Goal: Information Seeking & Learning: Learn about a topic

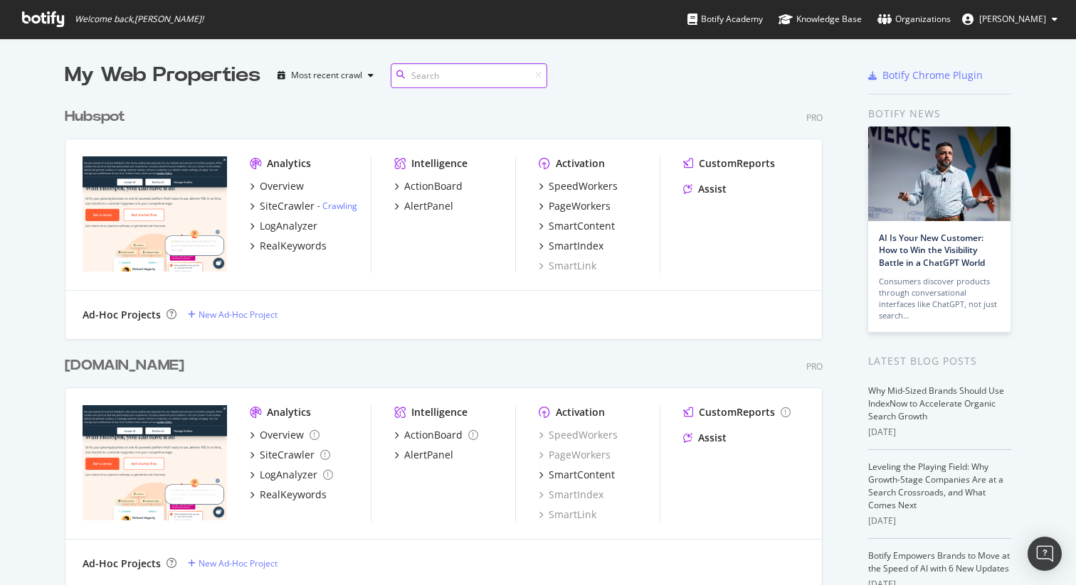
scroll to position [498, 769]
click at [433, 285] on div "Analytics Overview SiteCrawler - Crawling LogAnalyzer RealKeywords Intelligence…" at bounding box center [443, 215] width 756 height 152
click at [81, 119] on div "Hubspot" at bounding box center [95, 117] width 60 height 21
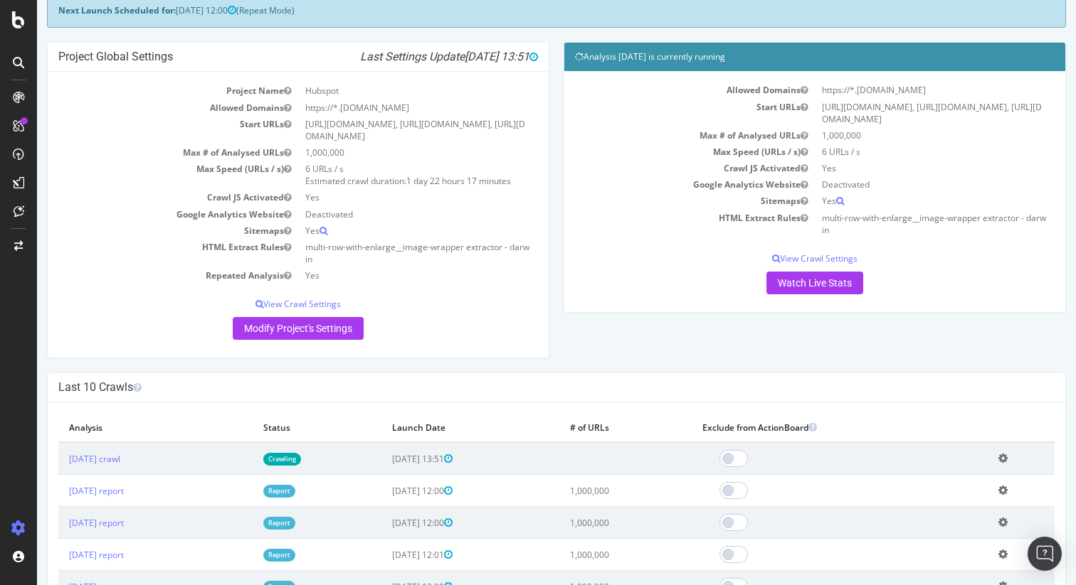
scroll to position [88, 0]
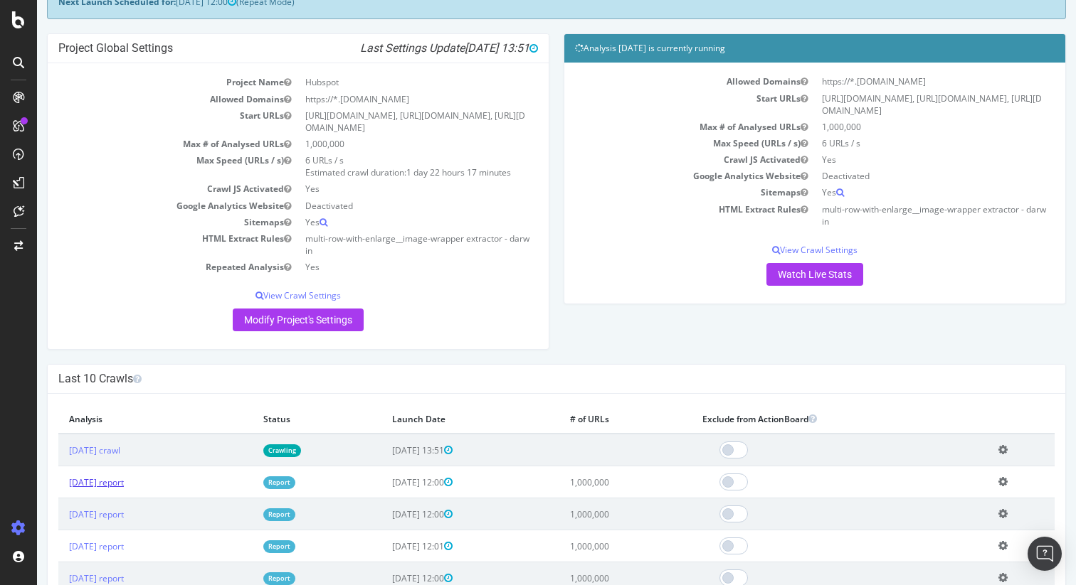
click at [124, 482] on link "2025 Aug. 5th report" at bounding box center [96, 483] width 55 height 12
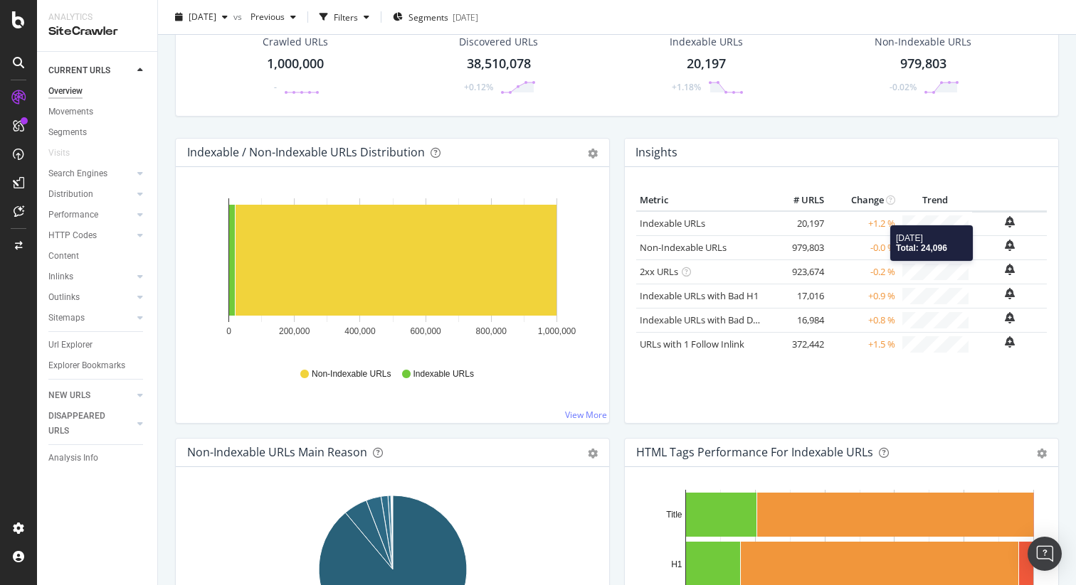
scroll to position [78, 0]
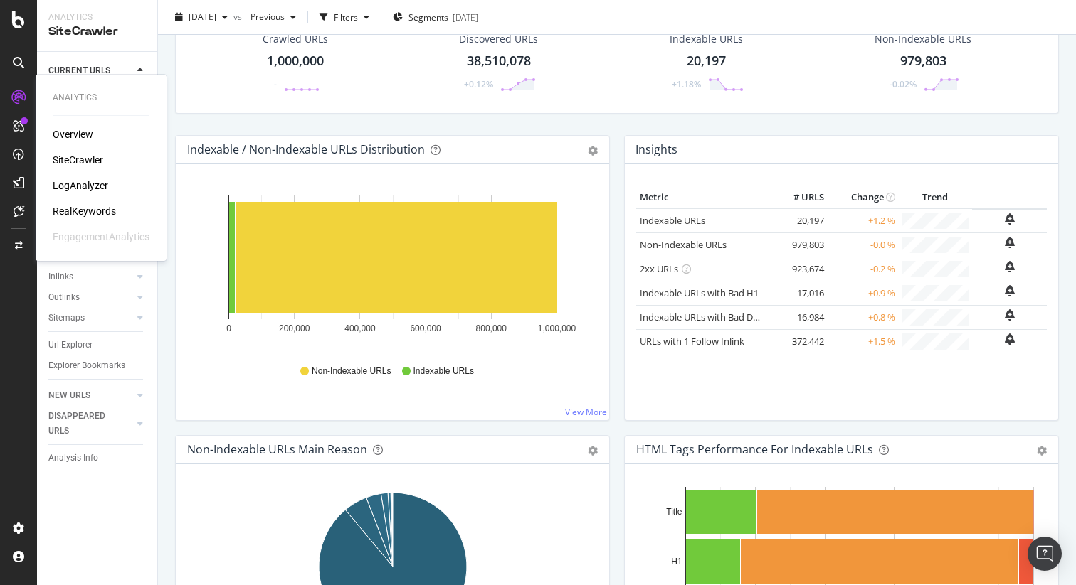
click at [72, 183] on div "LogAnalyzer" at bounding box center [80, 186] width 55 height 14
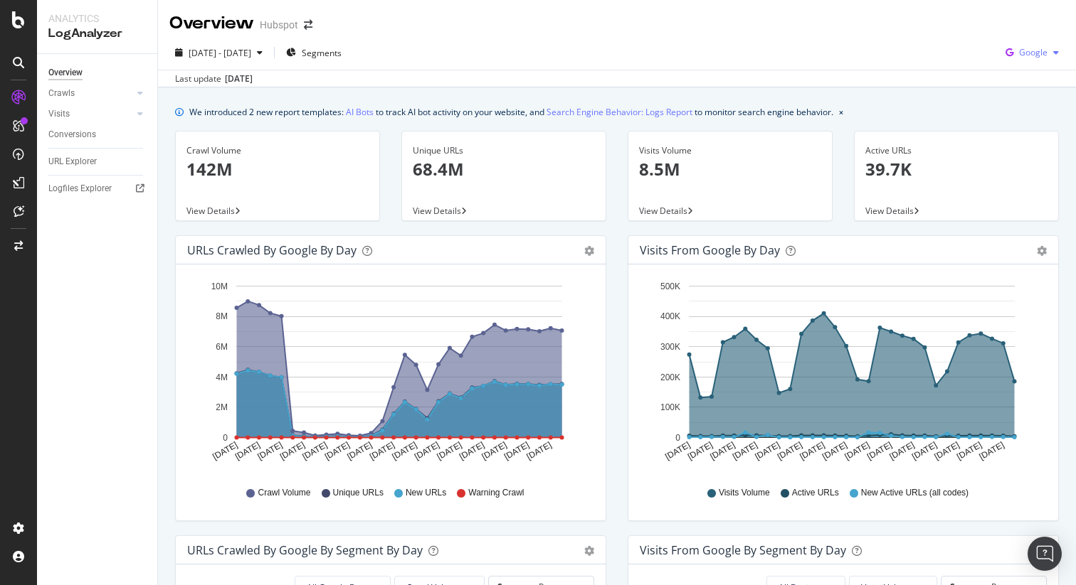
click at [1042, 46] on span "Google" at bounding box center [1033, 52] width 28 height 12
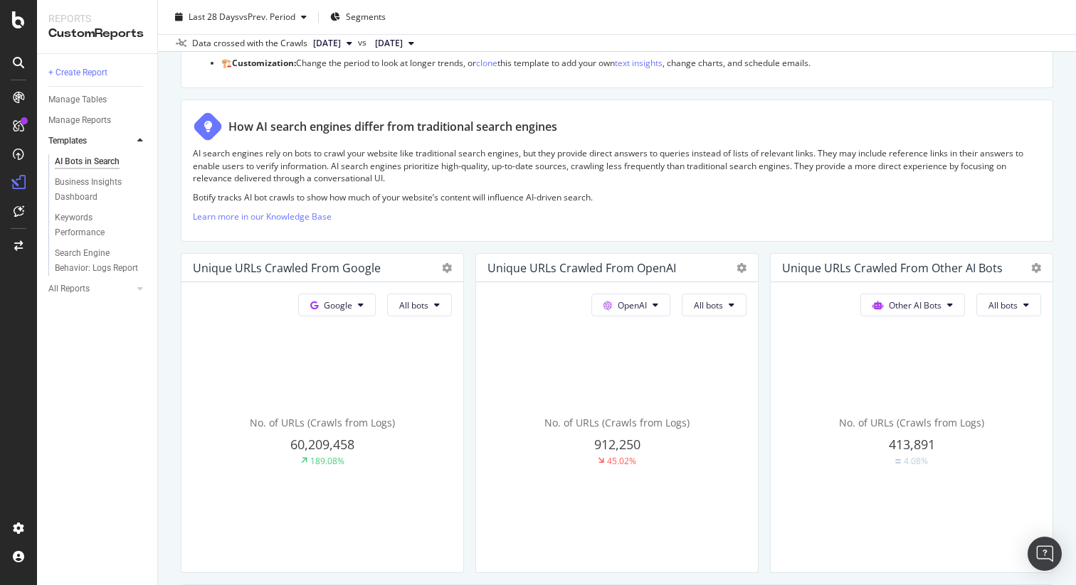
scroll to position [652, 0]
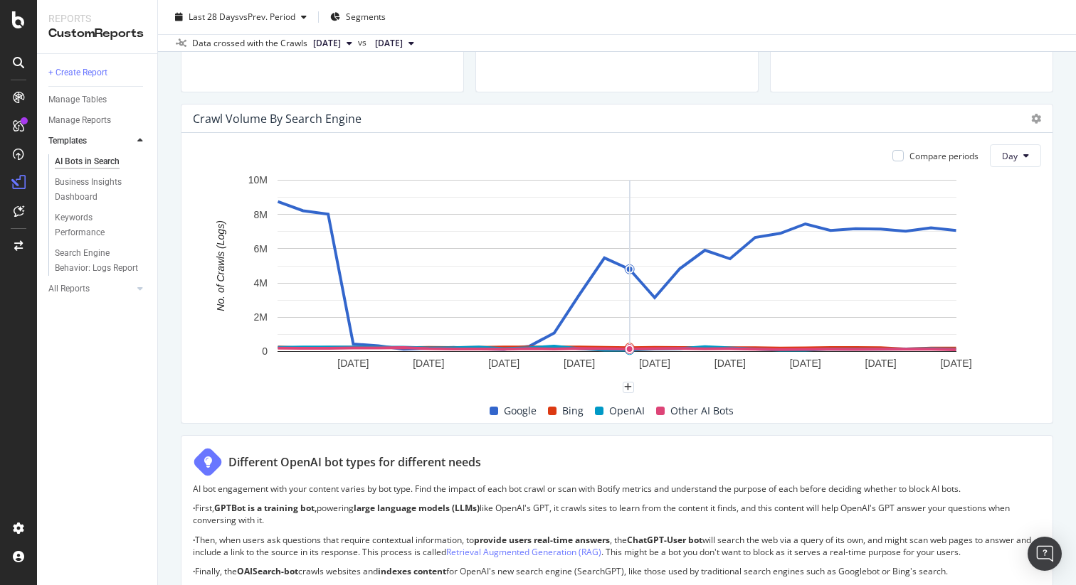
click at [639, 243] on rect "A chart." at bounding box center [616, 266] width 679 height 172
click at [508, 410] on span "Google" at bounding box center [520, 411] width 33 height 17
click at [578, 409] on span "Bing" at bounding box center [572, 411] width 21 height 17
click at [622, 410] on span "OpenAI" at bounding box center [627, 411] width 36 height 17
click at [700, 410] on span "Other AI Bots" at bounding box center [701, 411] width 63 height 17
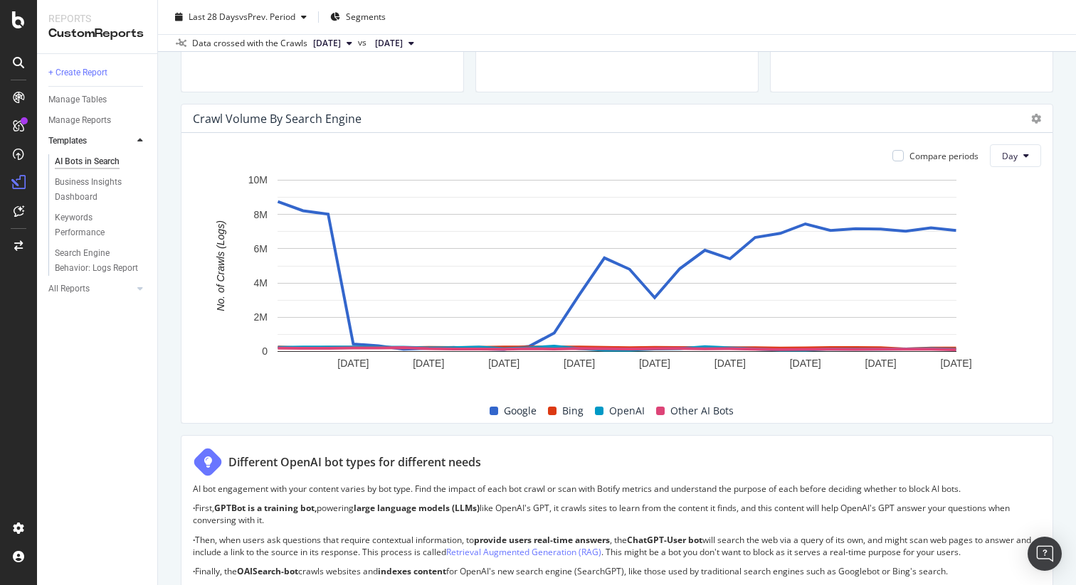
click at [516, 412] on span "Google" at bounding box center [520, 411] width 33 height 17
click at [571, 411] on span "Bing" at bounding box center [572, 411] width 21 height 17
click at [614, 409] on span "OpenAI" at bounding box center [627, 411] width 36 height 17
click at [673, 410] on span "Other AI Bots" at bounding box center [701, 411] width 63 height 17
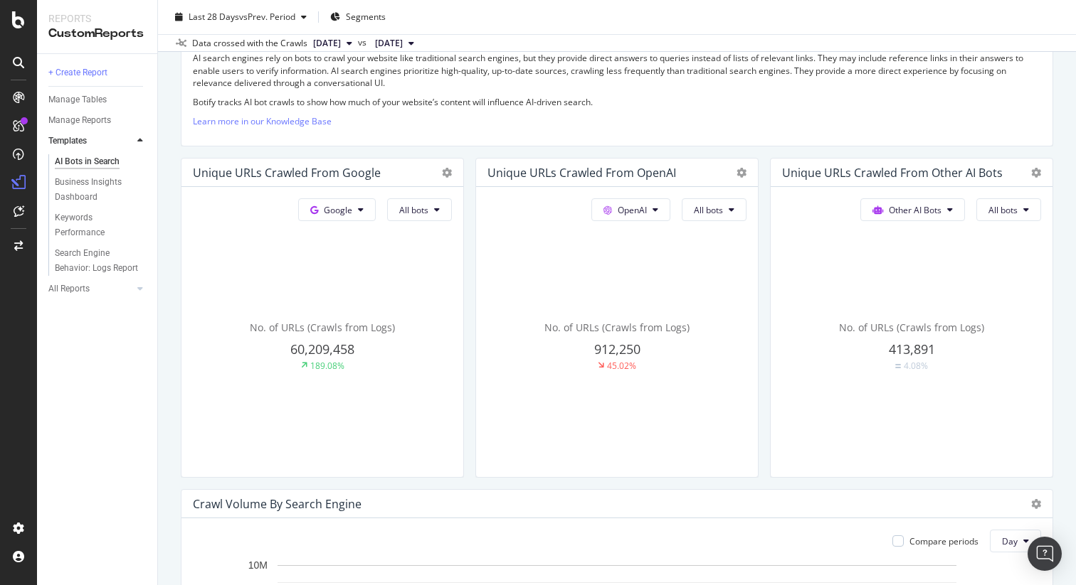
scroll to position [0, 0]
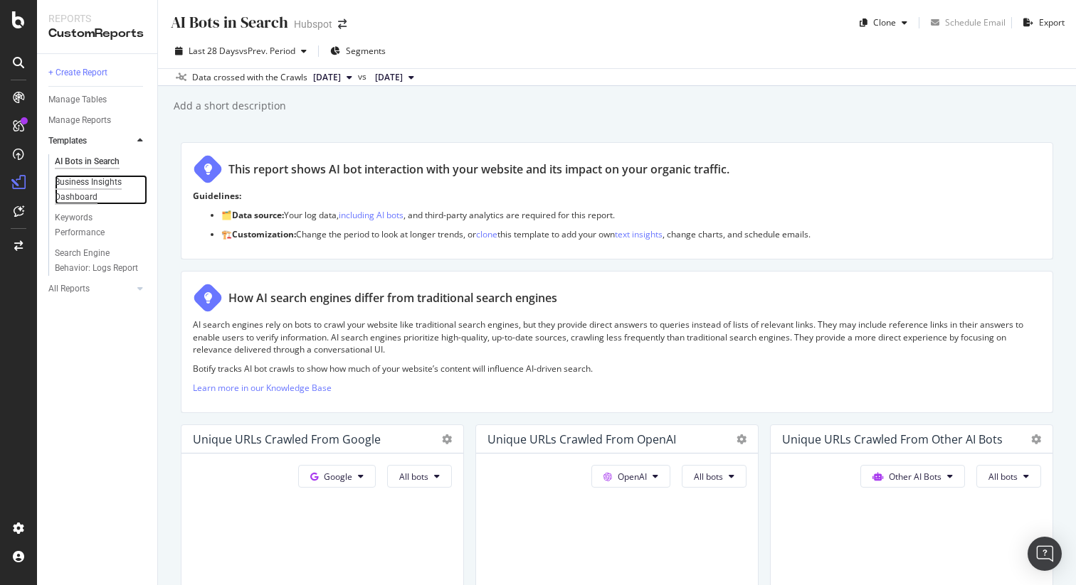
click at [100, 184] on div "Business Insights Dashboard" at bounding box center [96, 190] width 82 height 30
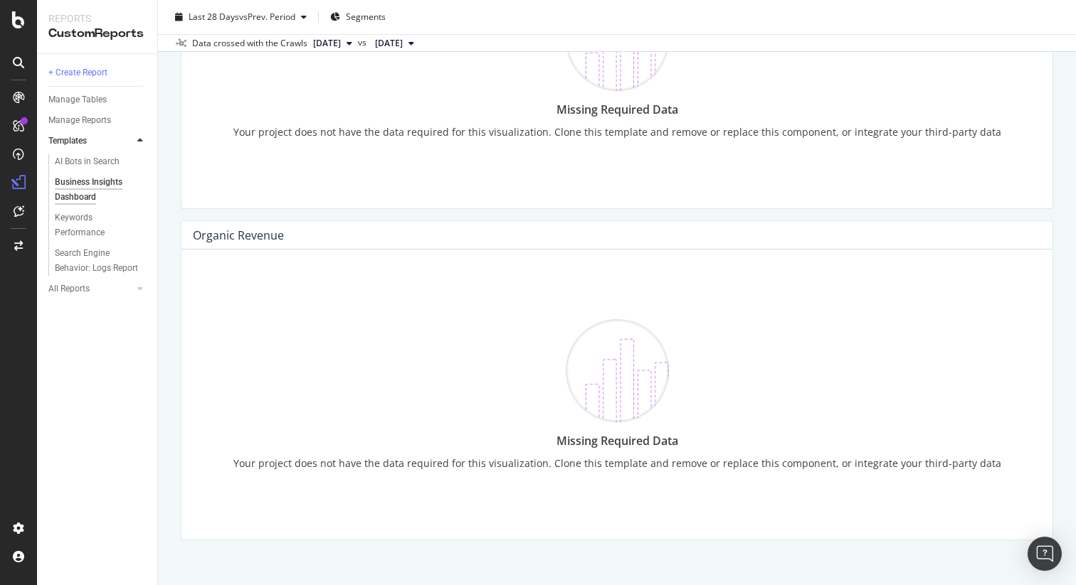
scroll to position [1541, 0]
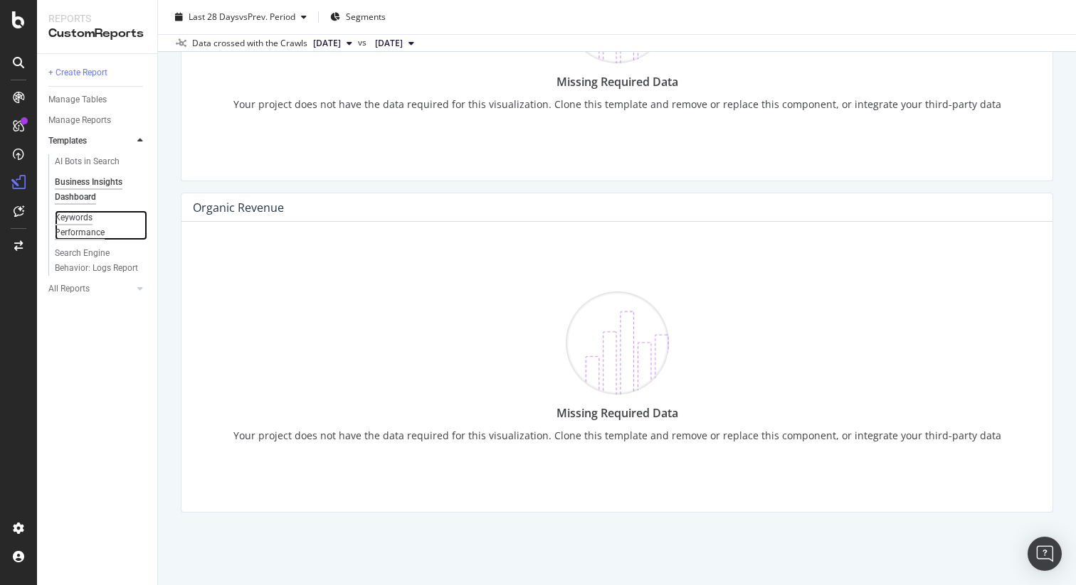
click at [78, 219] on div "Keywords Performance" at bounding box center [95, 226] width 80 height 30
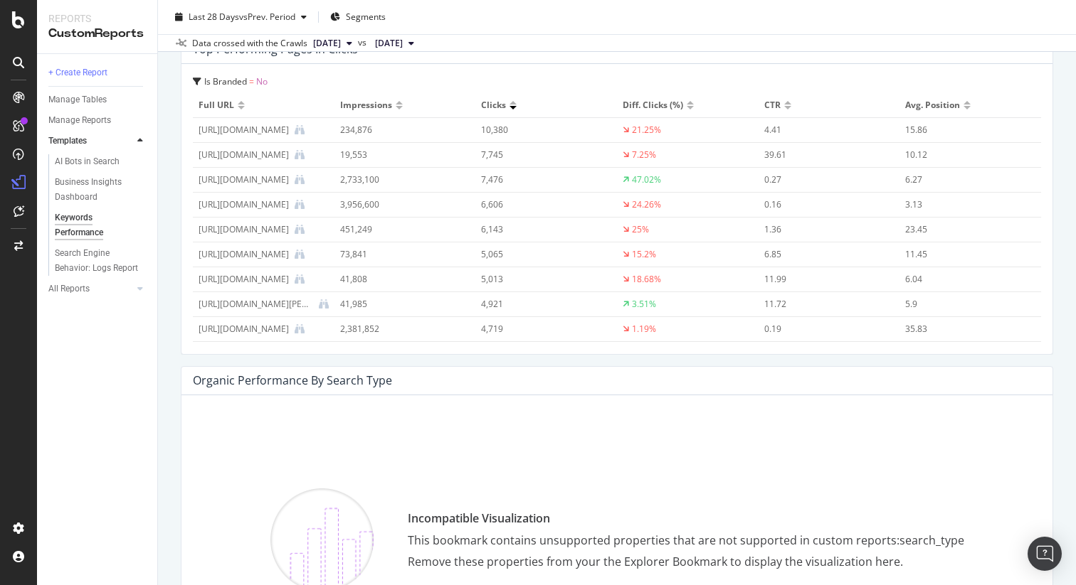
scroll to position [2026, 0]
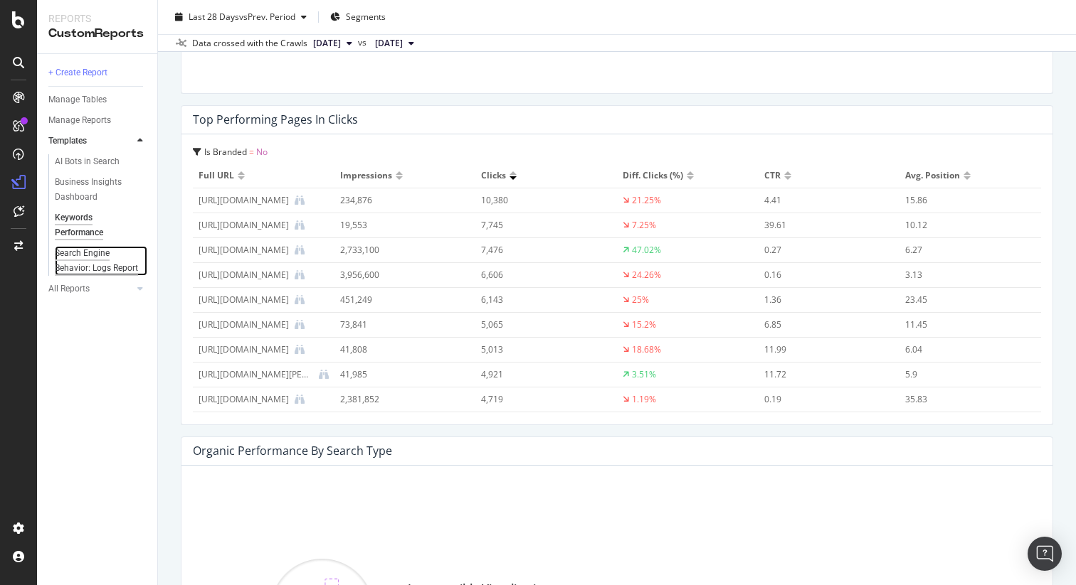
click at [57, 259] on div "Search Engine Behavior: Logs Report" at bounding box center [97, 261] width 84 height 30
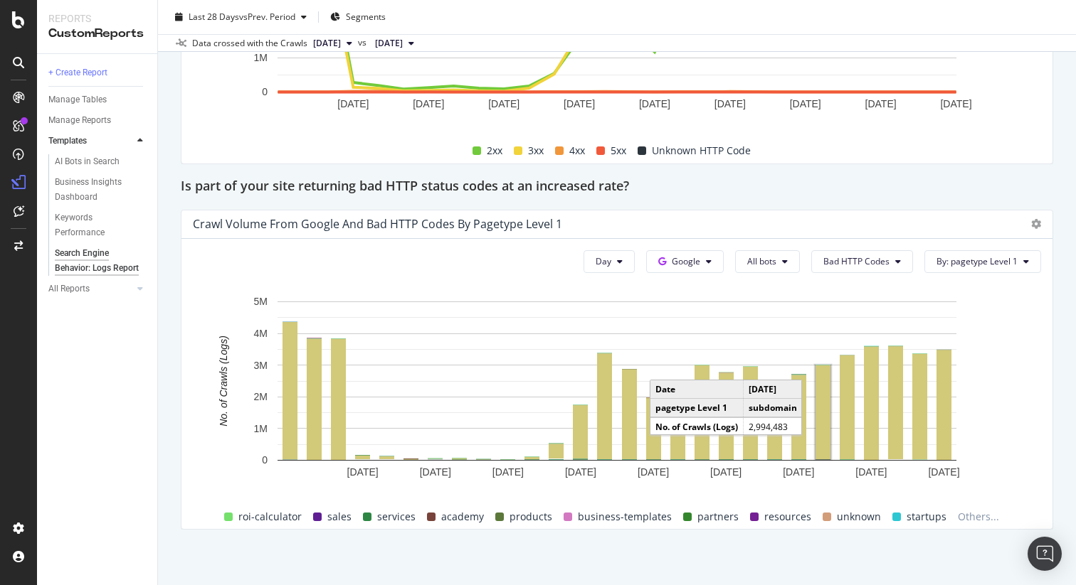
scroll to position [1995, 0]
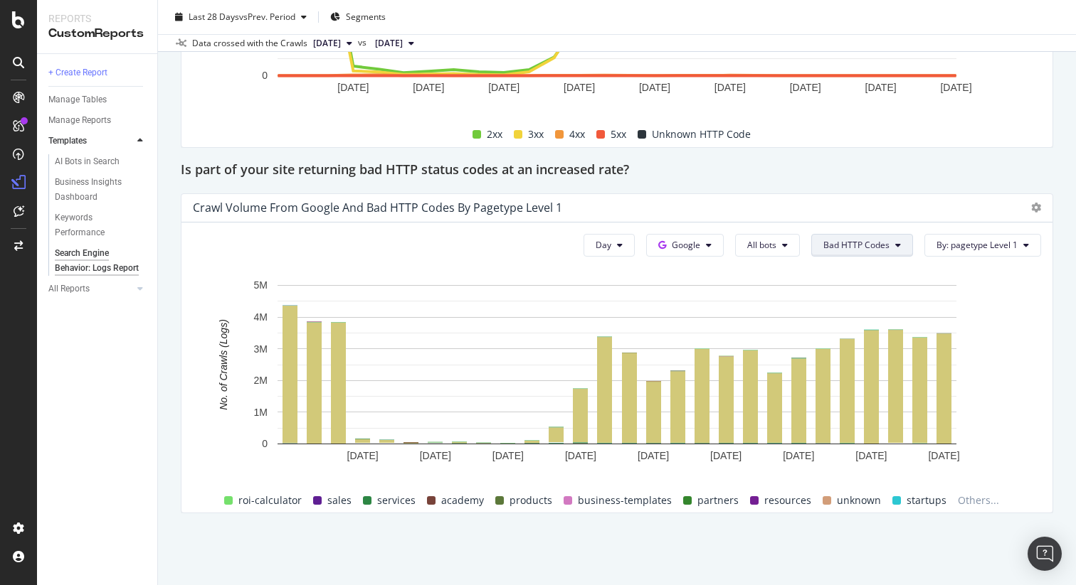
click at [869, 250] on span "Bad HTTP Codes" at bounding box center [856, 245] width 66 height 12
click at [848, 526] on div "Search Engine Behavior: Logs Report Search Engine Behavior: Logs Report Hubspot…" at bounding box center [617, 292] width 918 height 585
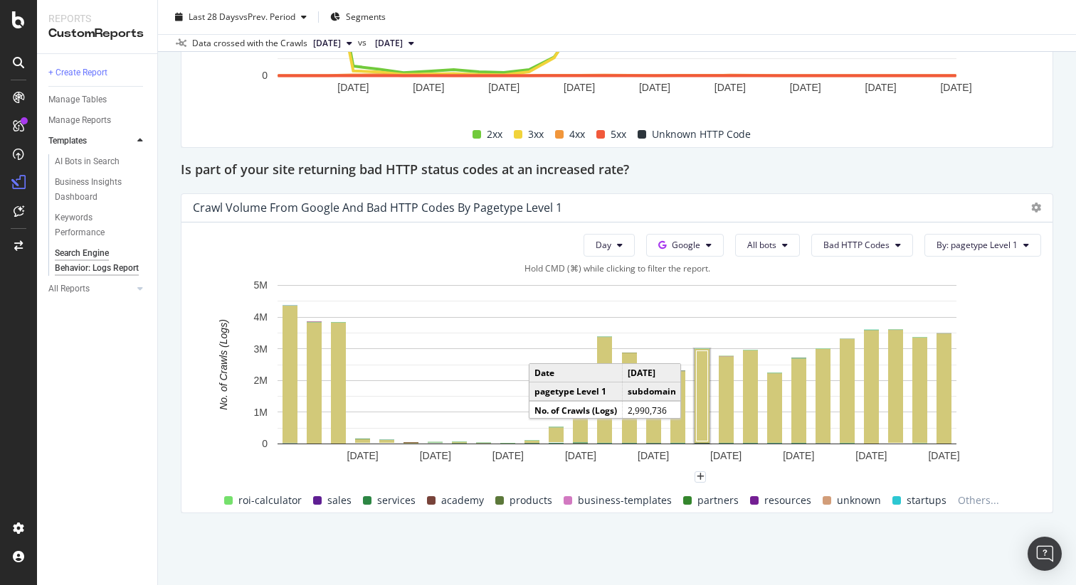
click at [708, 418] on rect "A chart." at bounding box center [701, 396] width 15 height 94
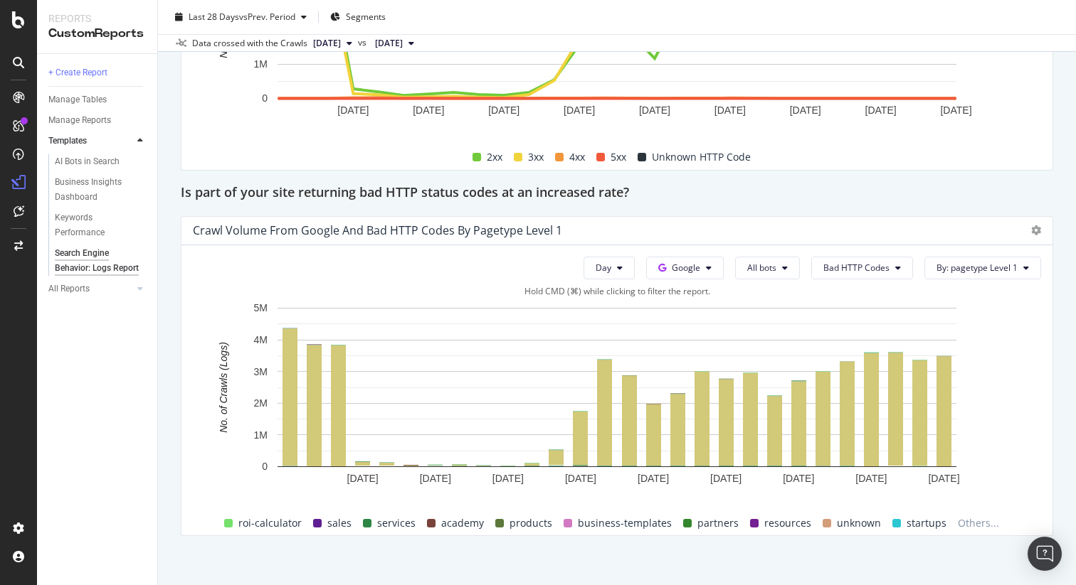
scroll to position [1975, 0]
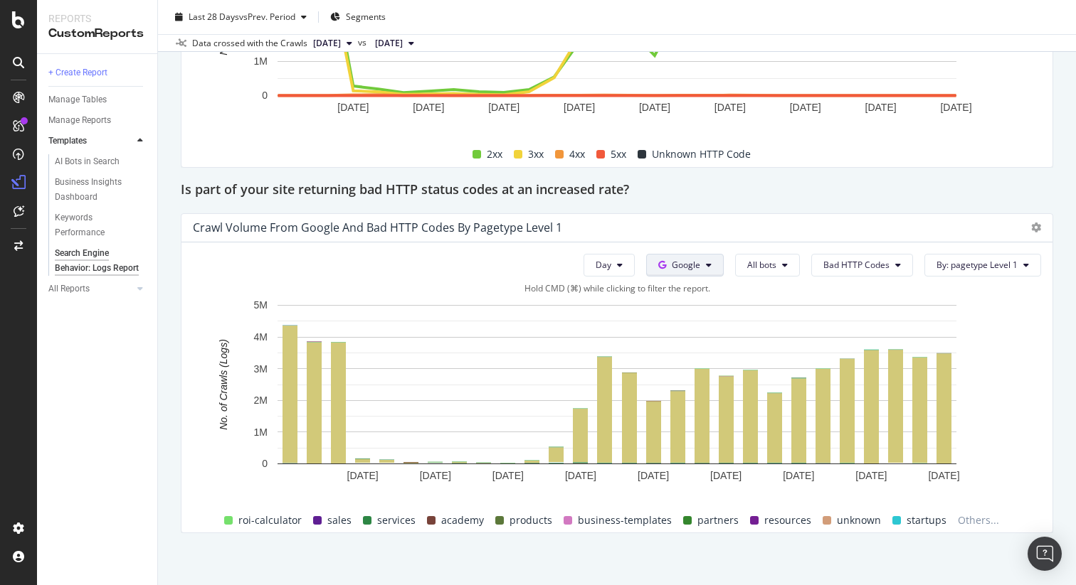
click at [718, 265] on button "Google" at bounding box center [685, 265] width 78 height 23
click at [685, 329] on div "Bing" at bounding box center [698, 319] width 98 height 21
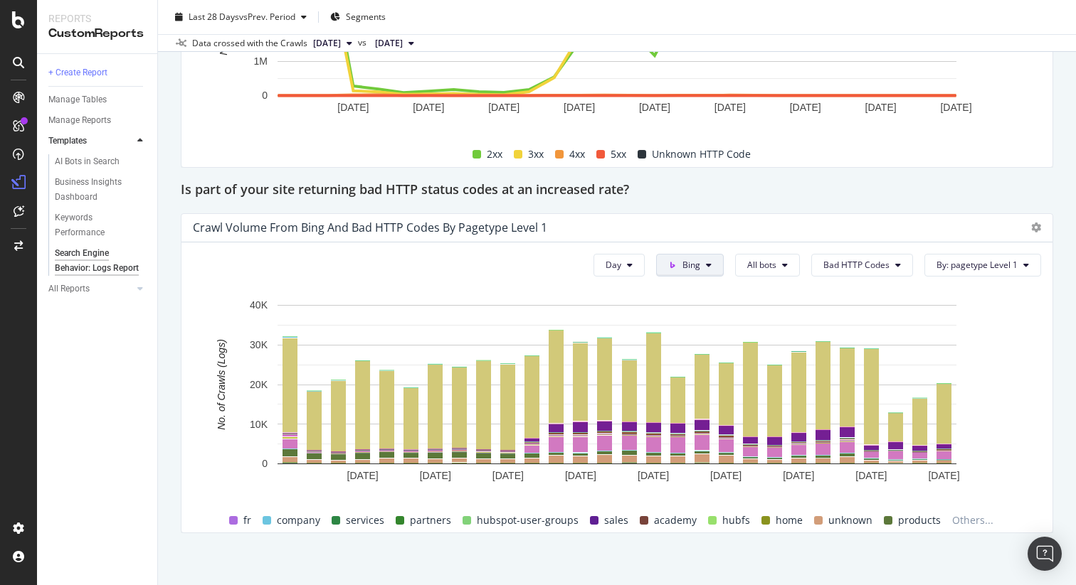
click at [696, 269] on span "Bing" at bounding box center [691, 265] width 18 height 12
click at [706, 351] on span "OpenAI" at bounding box center [720, 345] width 53 height 13
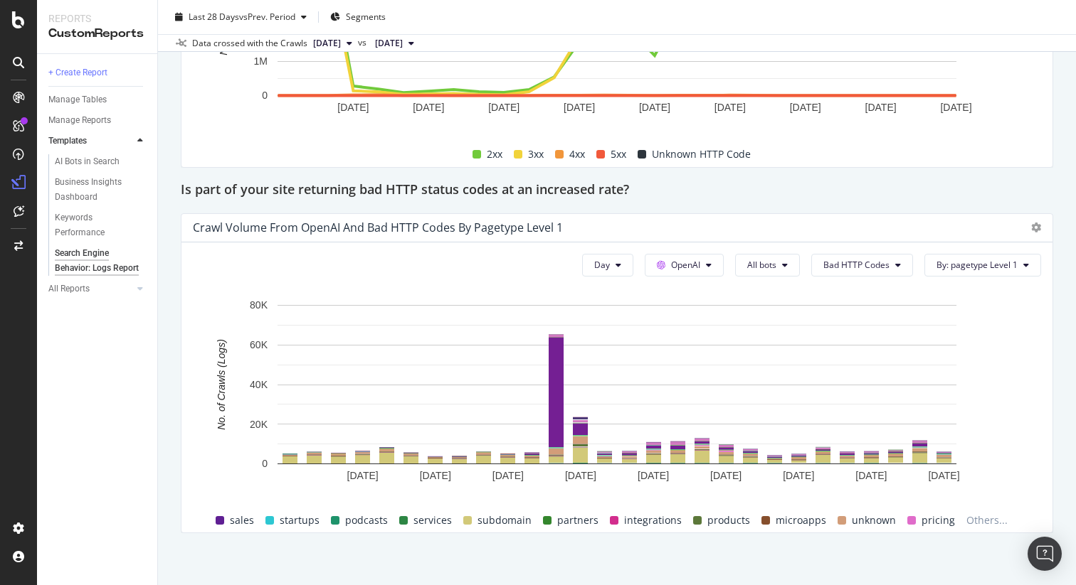
click at [782, 243] on div "Day OpenAI All bots Bad HTTP Codes By: pagetype Level 1 Hold CMD (⌘) while clic…" at bounding box center [616, 388] width 871 height 290
click at [770, 267] on span "All bots" at bounding box center [761, 265] width 29 height 12
click at [857, 193] on div "Is part of your site returning bad HTTP status codes at an increased rate?" at bounding box center [617, 190] width 872 height 23
click at [800, 524] on span "microapps" at bounding box center [800, 520] width 51 height 17
click at [807, 517] on span "microapps" at bounding box center [800, 520] width 51 height 17
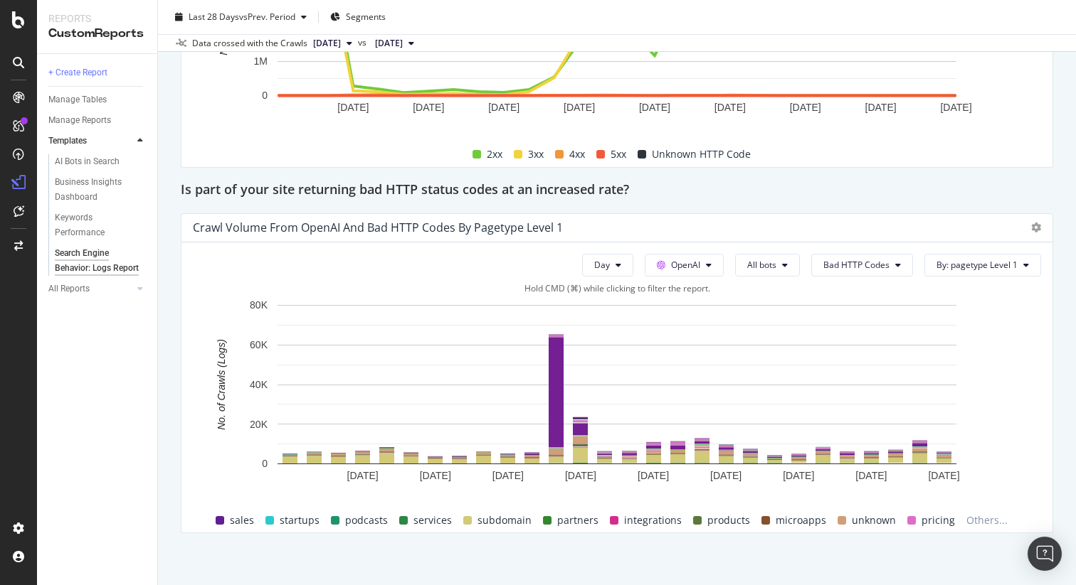
click at [854, 521] on span "unknown" at bounding box center [873, 520] width 44 height 17
click at [973, 513] on span "Others..." at bounding box center [986, 520] width 53 height 17
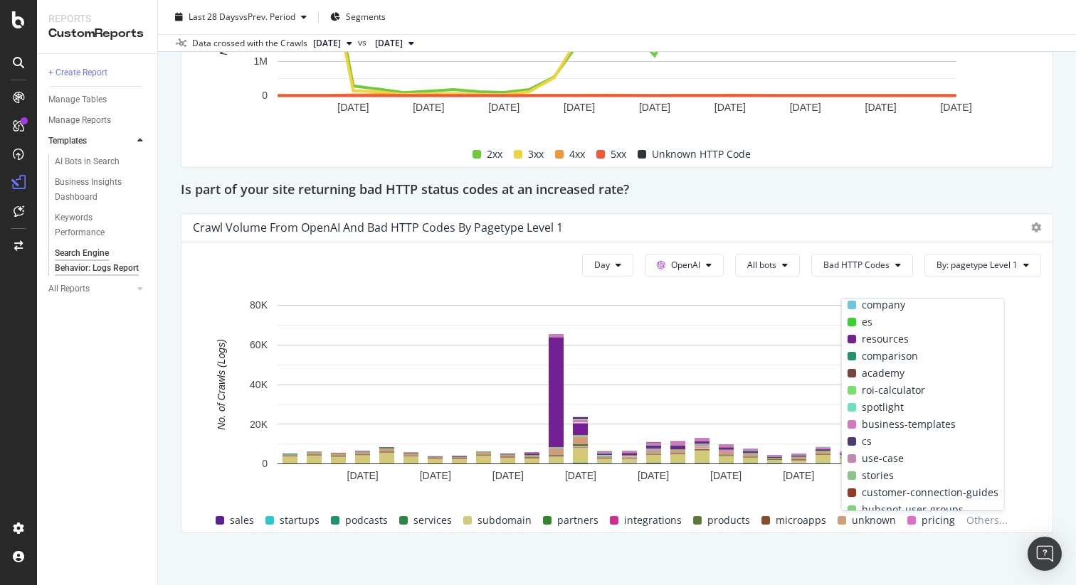
scroll to position [112, 0]
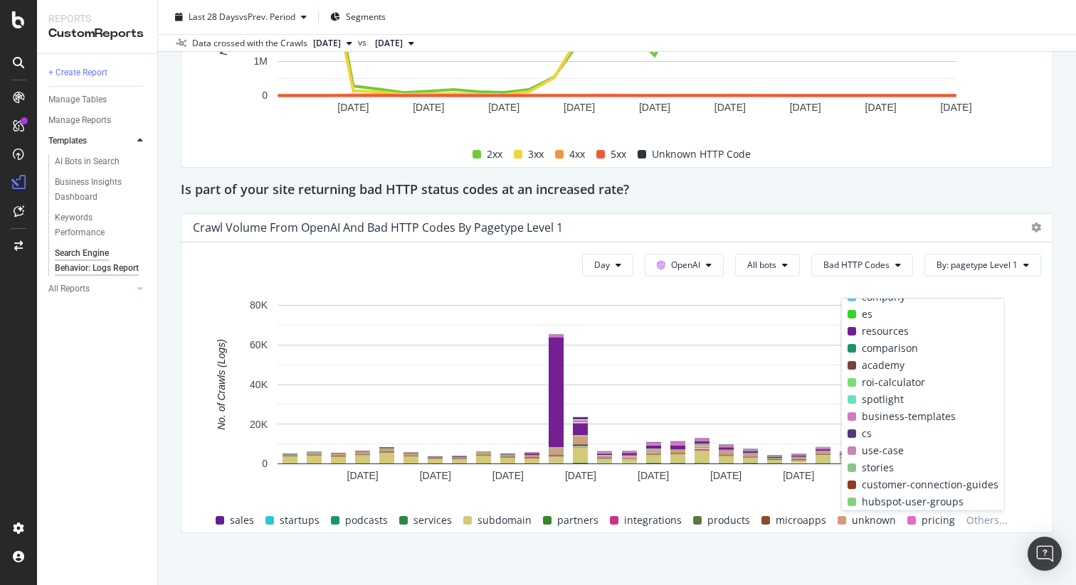
click at [863, 436] on div "cs" at bounding box center [922, 433] width 162 height 17
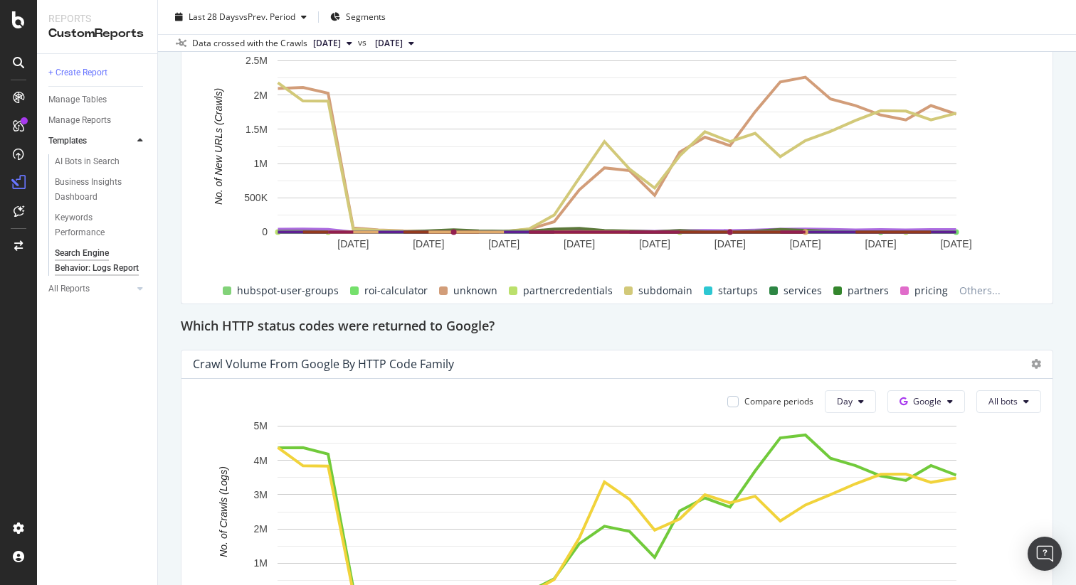
scroll to position [1472, 0]
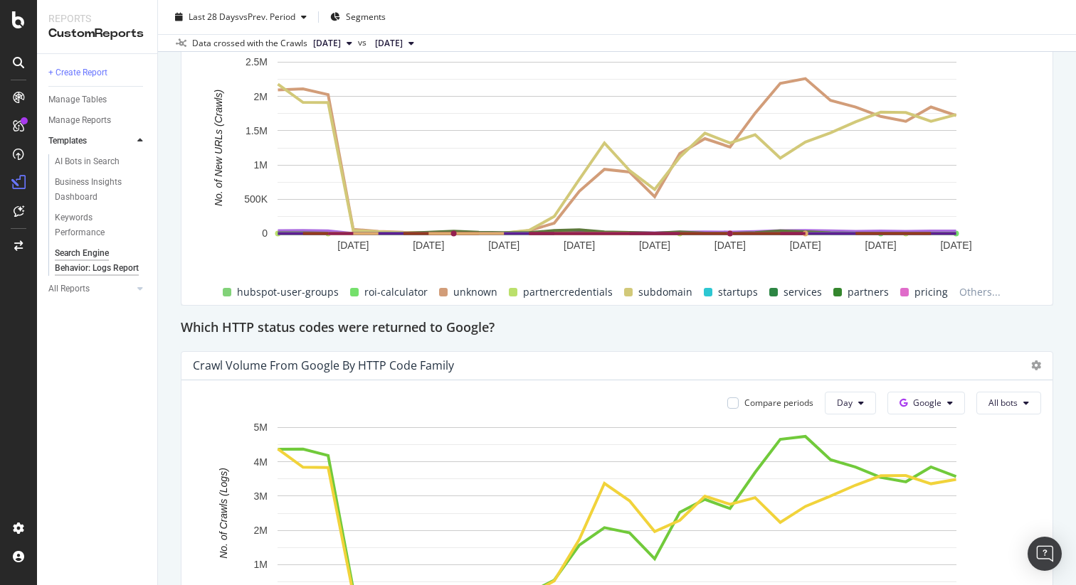
click at [376, 293] on span "roi-calculator" at bounding box center [395, 292] width 63 height 17
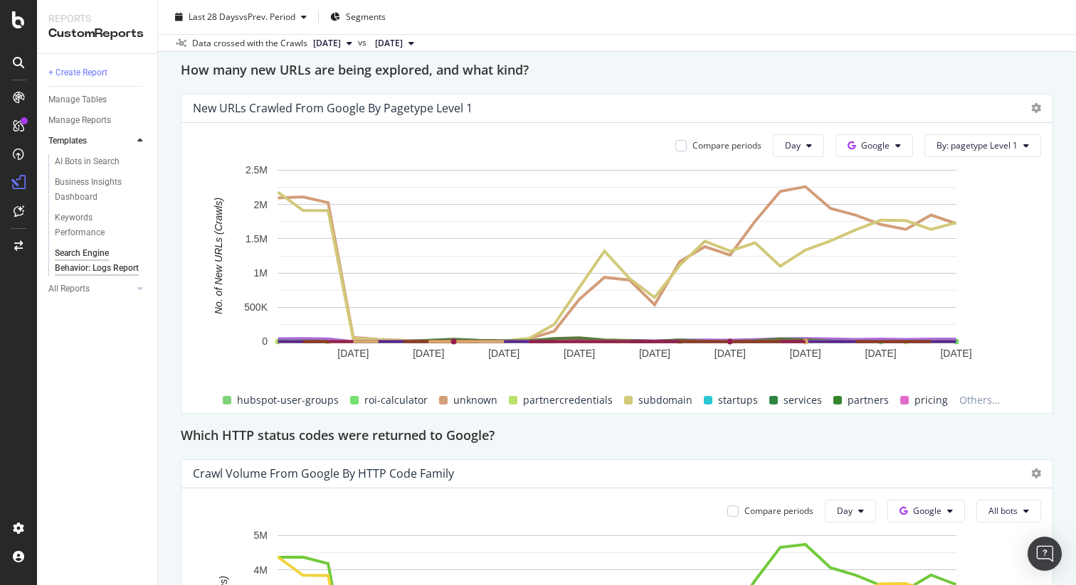
scroll to position [1349, 0]
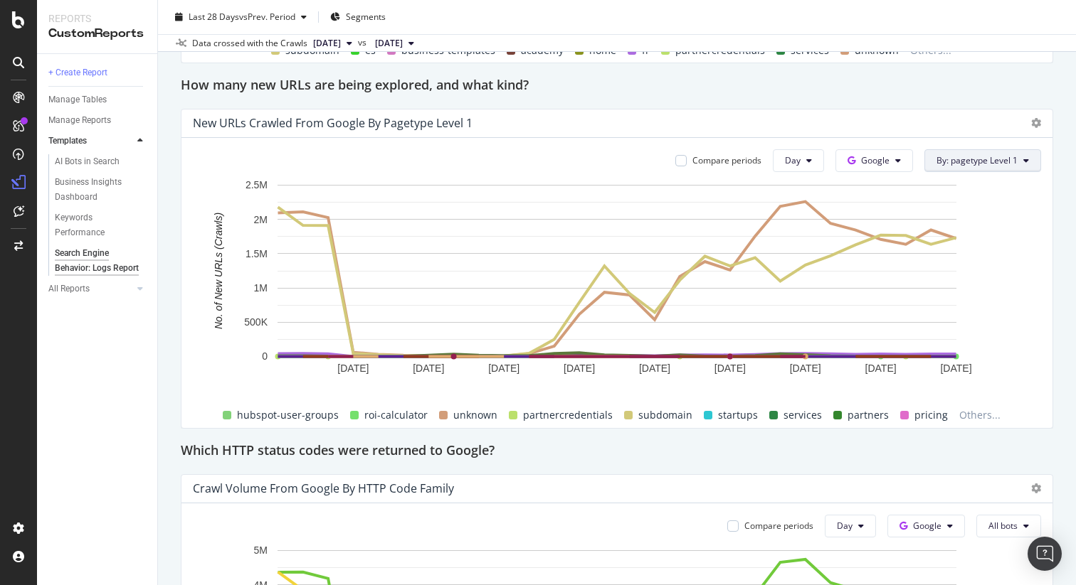
click at [1014, 152] on button "By: pagetype Level 1" at bounding box center [982, 160] width 117 height 23
click at [690, 130] on div "New URLs Crawled from Google by pagetype Level 1" at bounding box center [616, 124] width 871 height 28
click at [378, 415] on span "roi-calculator" at bounding box center [395, 415] width 63 height 17
click at [553, 416] on span "partnercredentials" at bounding box center [568, 415] width 90 height 17
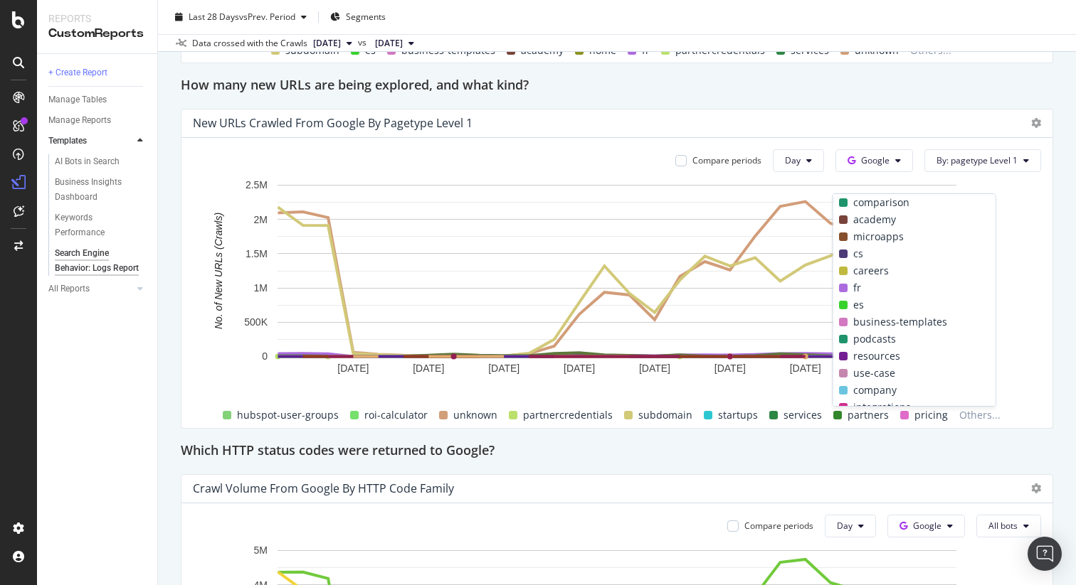
click at [893, 323] on span "business-templates" at bounding box center [900, 322] width 94 height 17
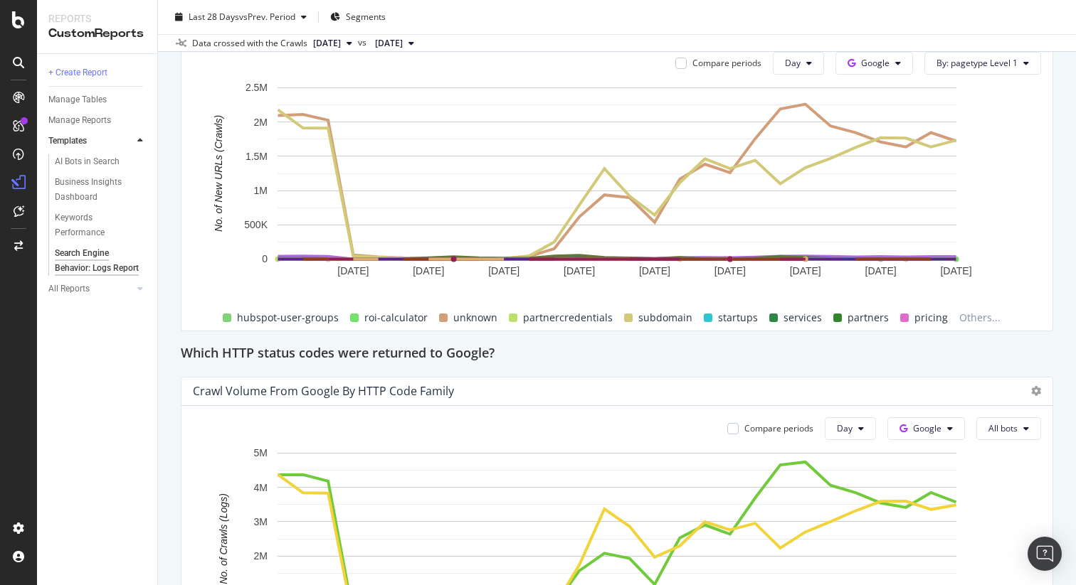
scroll to position [1434, 0]
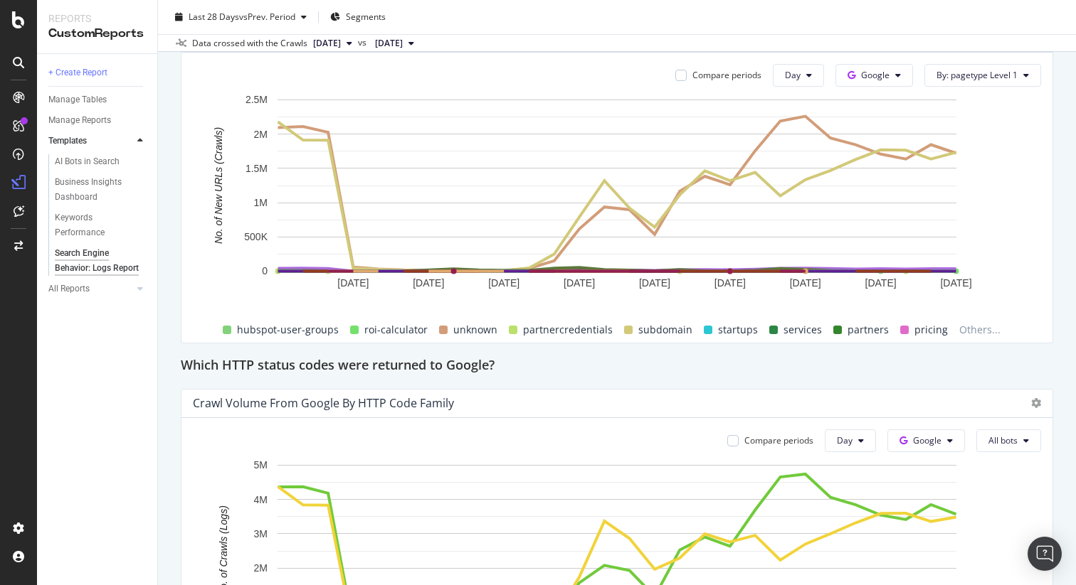
click at [810, 357] on div "Which HTTP status codes were returned to Google?" at bounding box center [617, 366] width 872 height 23
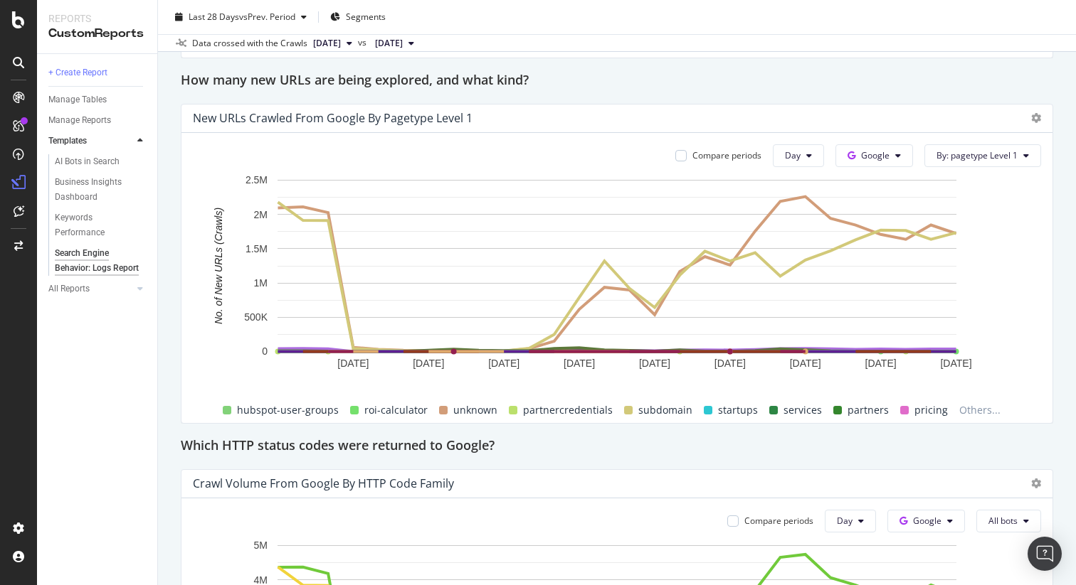
scroll to position [1345, 0]
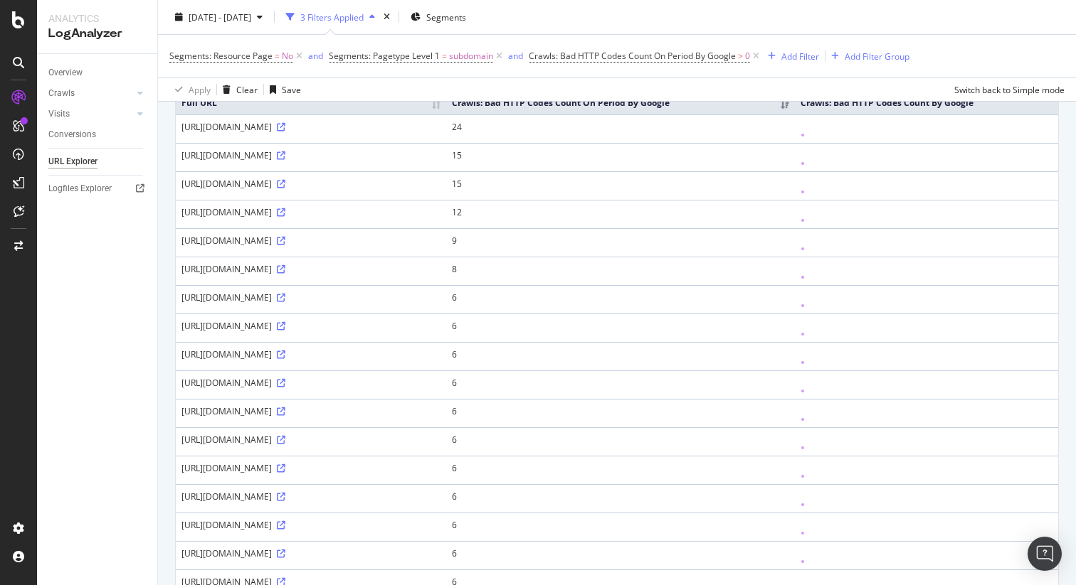
scroll to position [132, 0]
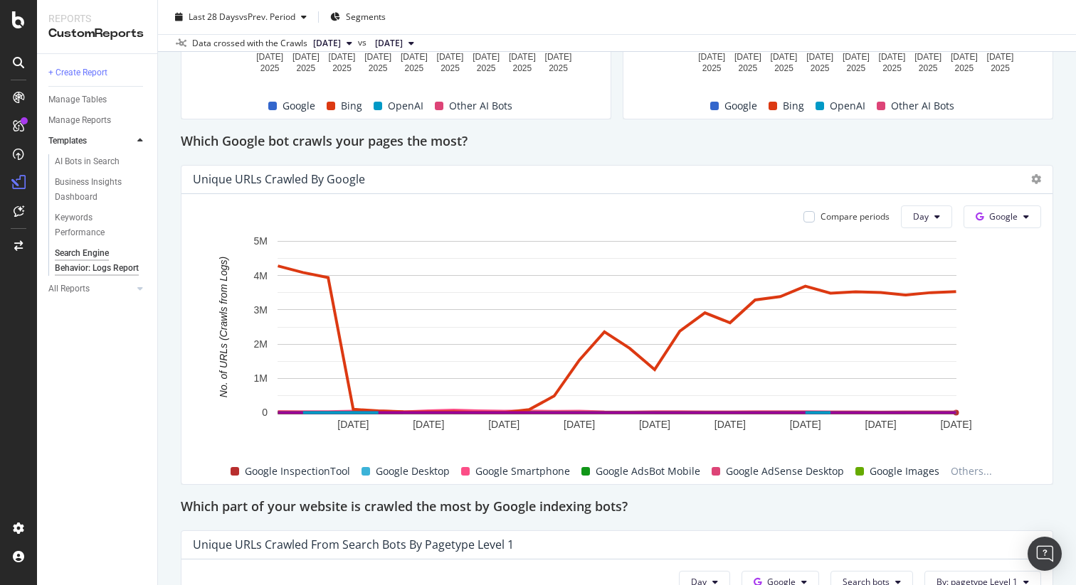
scroll to position [546, 0]
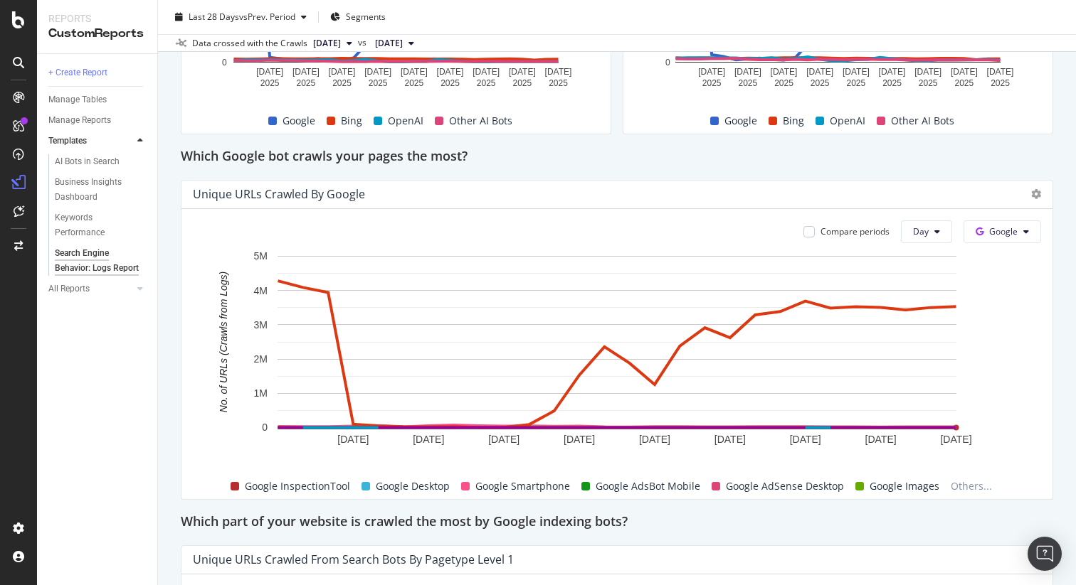
click at [869, 493] on span "Google Images" at bounding box center [904, 486] width 70 height 17
click at [765, 495] on div "Google InspectionTool Google Desktop Google Smartphone Google AdsBot Mobile Goo…" at bounding box center [611, 487] width 848 height 24
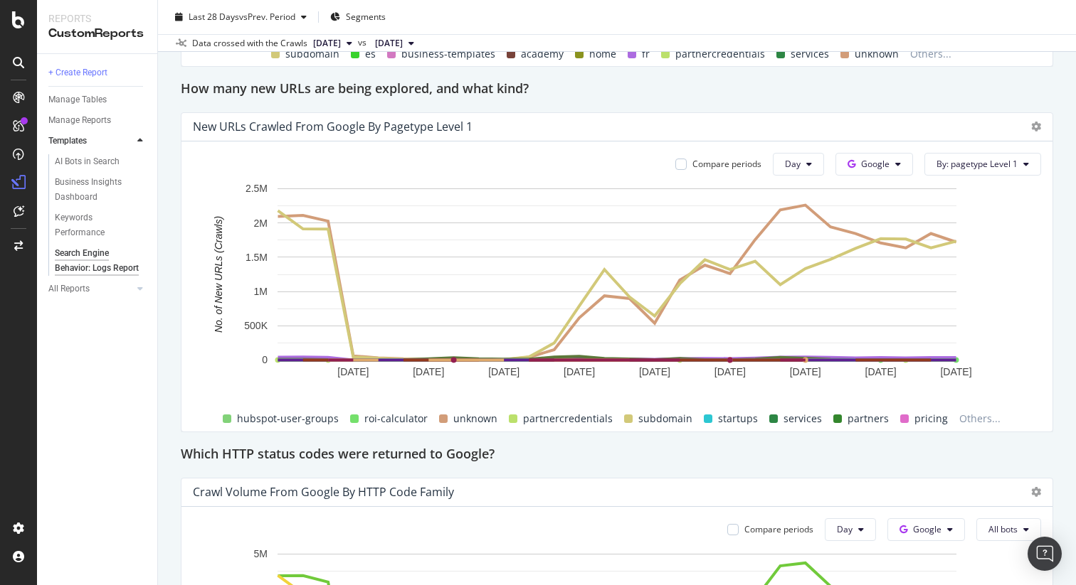
scroll to position [1359, 0]
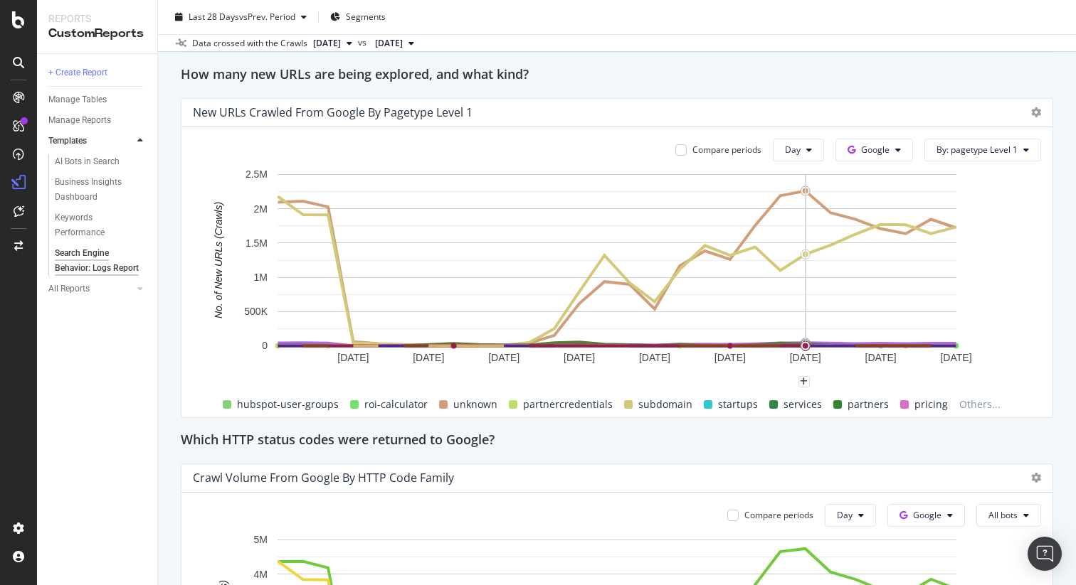
click at [817, 298] on rect "A chart." at bounding box center [616, 260] width 679 height 172
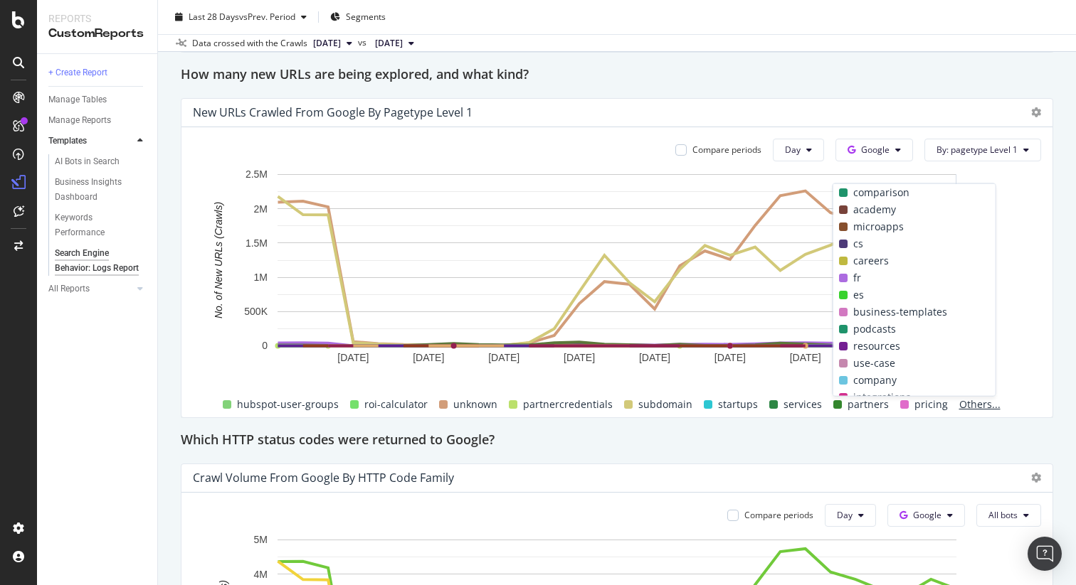
click at [965, 404] on span "Others..." at bounding box center [979, 404] width 53 height 17
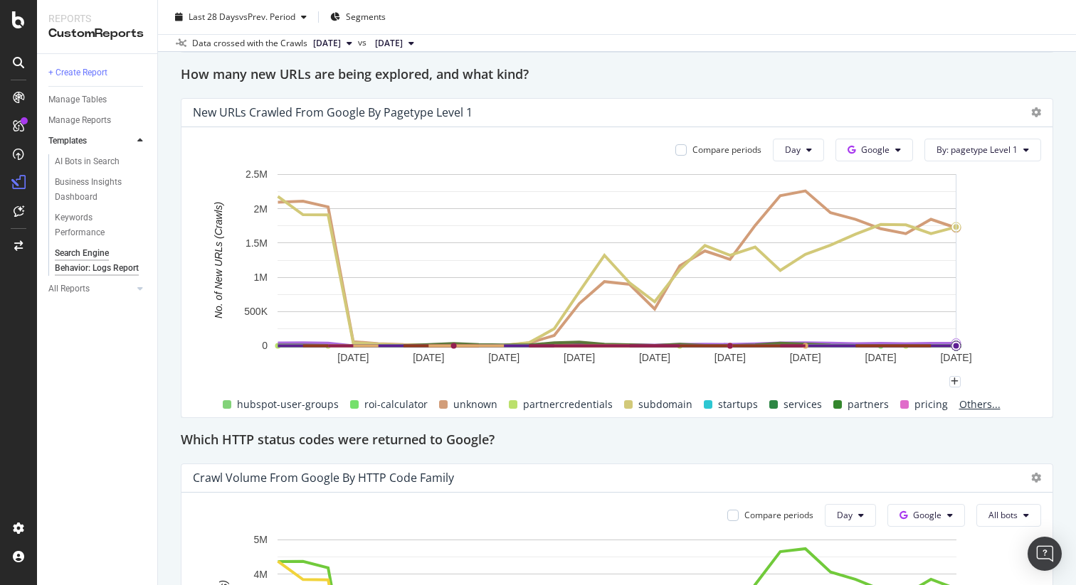
click at [965, 403] on span "Others..." at bounding box center [979, 404] width 53 height 17
click at [956, 382] on icon "plus" at bounding box center [954, 382] width 8 height 9
click at [1045, 308] on div "Compare periods Day Google By: pagetype Level 1 [DATE] [DATE] [DATE] [DATE] [DA…" at bounding box center [616, 272] width 871 height 290
click at [974, 164] on div "Compare periods Day Google By: pagetype Level 1 [DATE] [DATE] [DATE] [DATE] [DA…" at bounding box center [616, 272] width 871 height 290
click at [988, 147] on span "By: pagetype Level 1" at bounding box center [976, 150] width 81 height 12
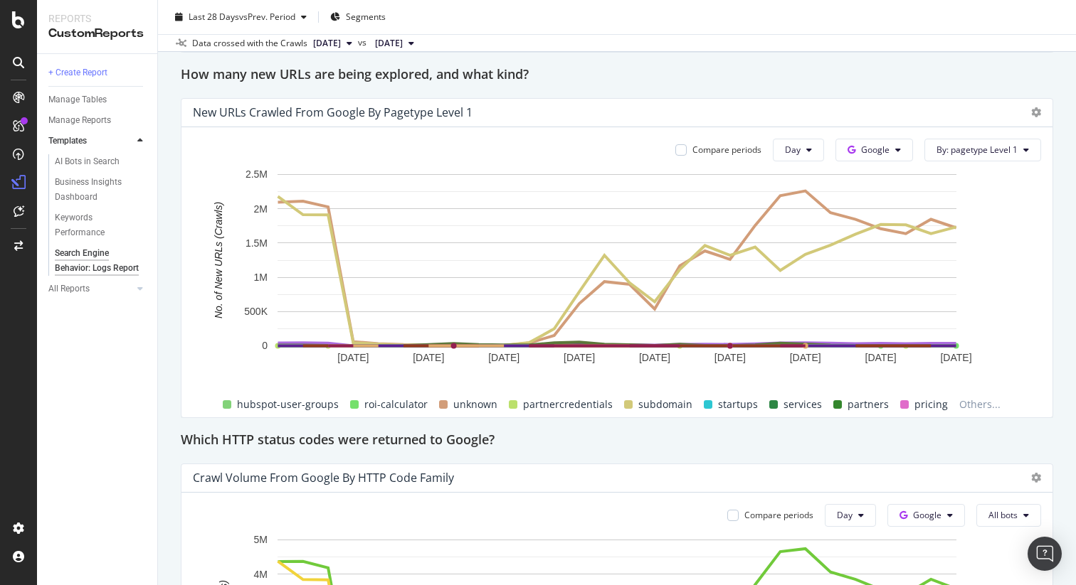
click at [1051, 306] on div "Compare periods Day Google By: pagetype Level 1 [DATE] [DATE] [DATE] [DATE] [DA…" at bounding box center [616, 272] width 871 height 290
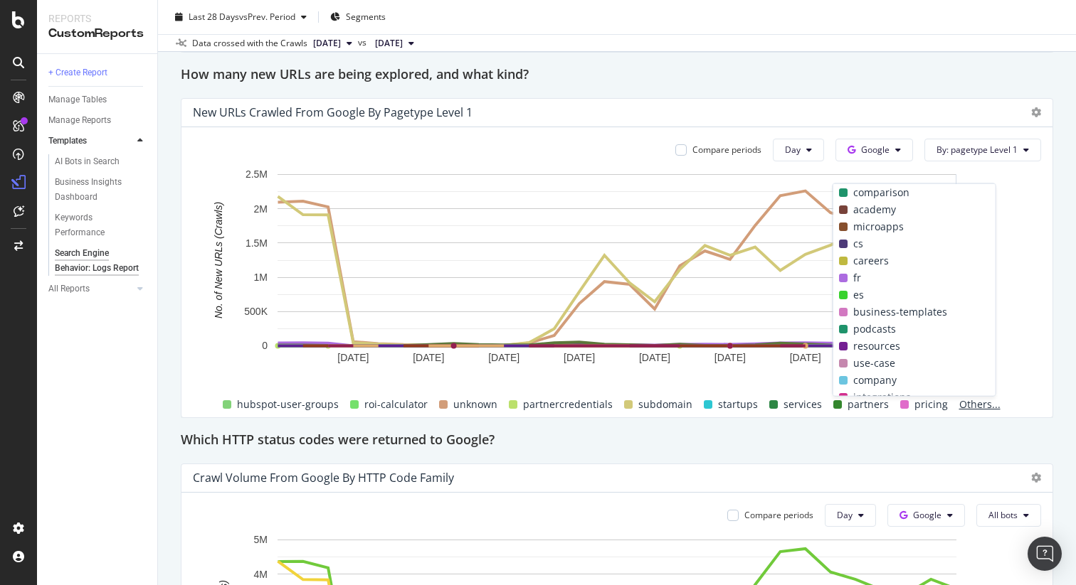
click at [975, 404] on span "Others..." at bounding box center [979, 404] width 53 height 17
click at [967, 412] on span "Others..." at bounding box center [979, 404] width 53 height 17
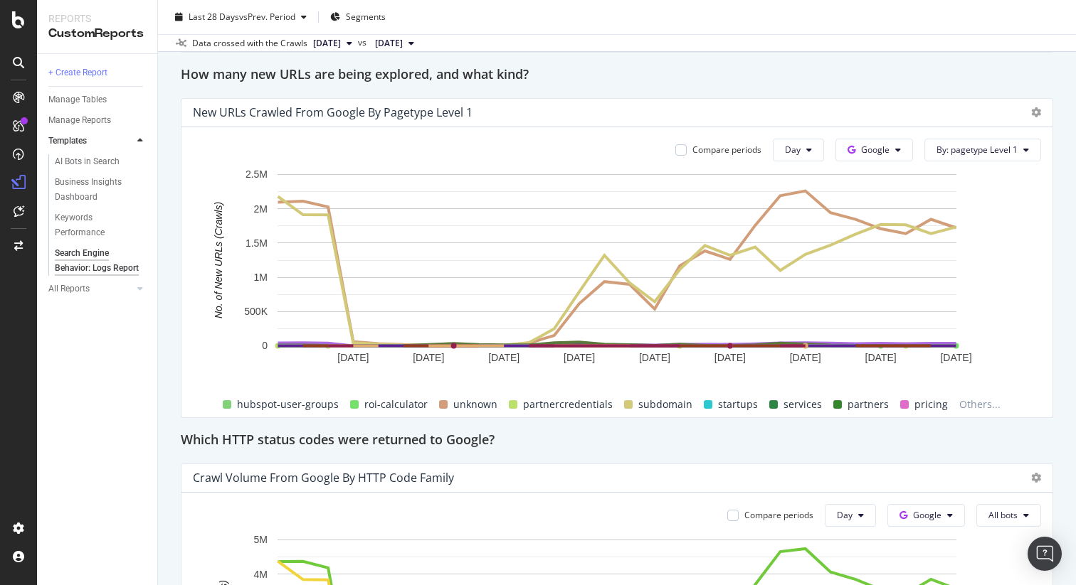
click at [1029, 442] on div "Which HTTP status codes were returned to Google?" at bounding box center [617, 441] width 872 height 23
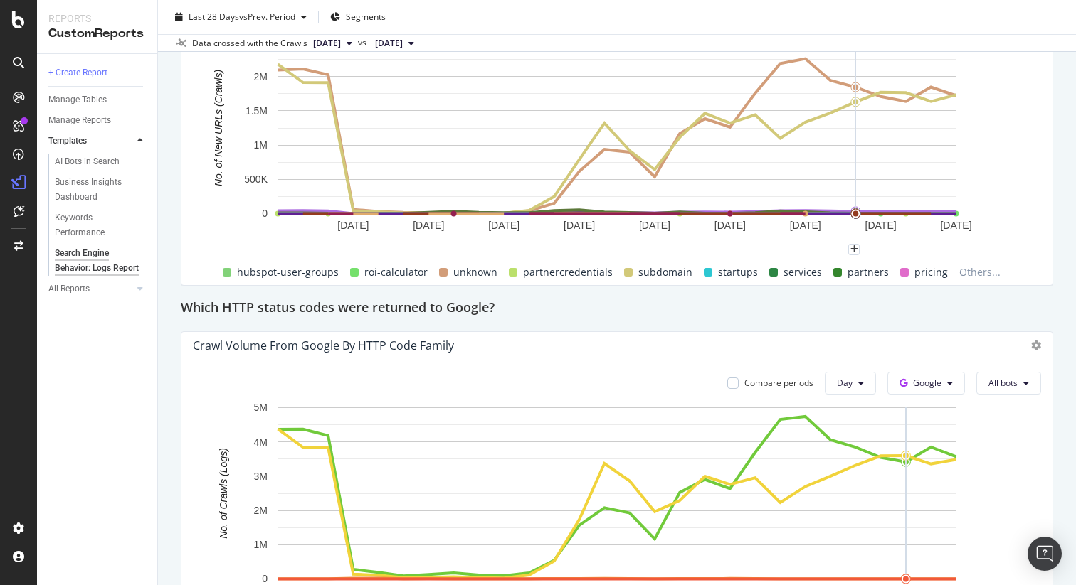
scroll to position [1507, 0]
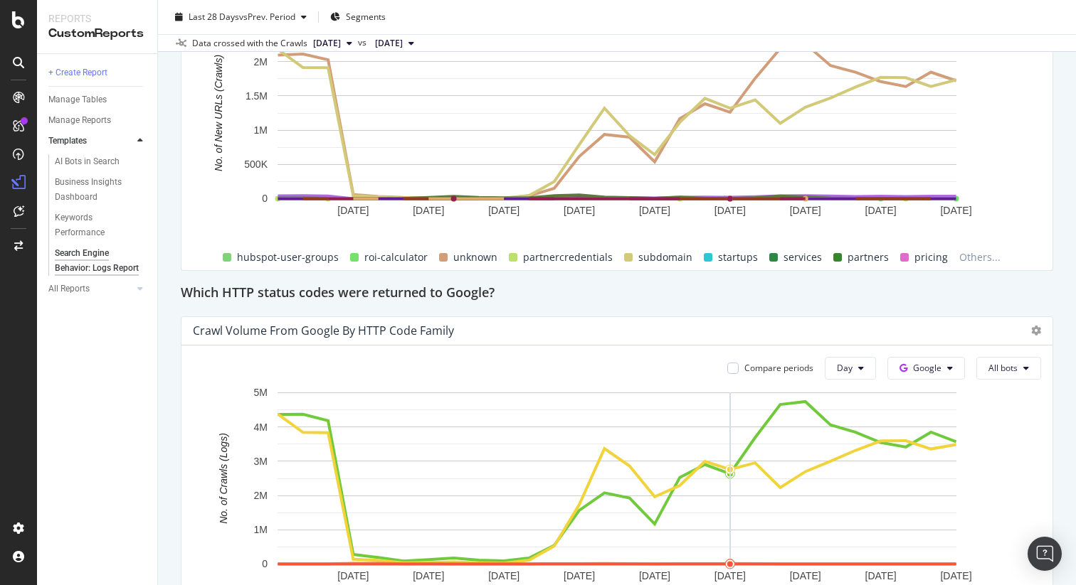
click at [733, 453] on rect "A chart." at bounding box center [616, 479] width 679 height 172
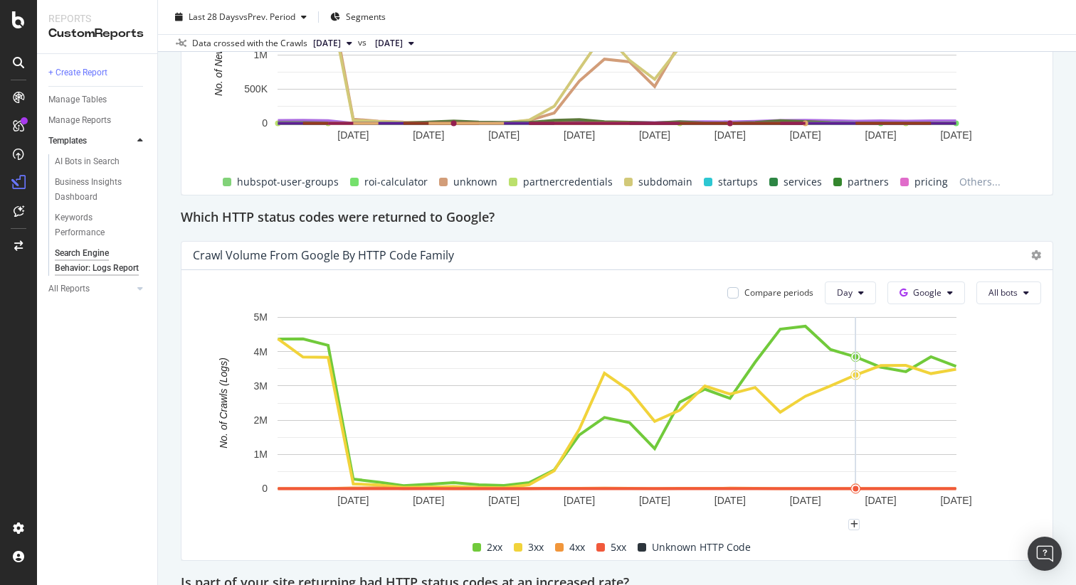
scroll to position [1635, 0]
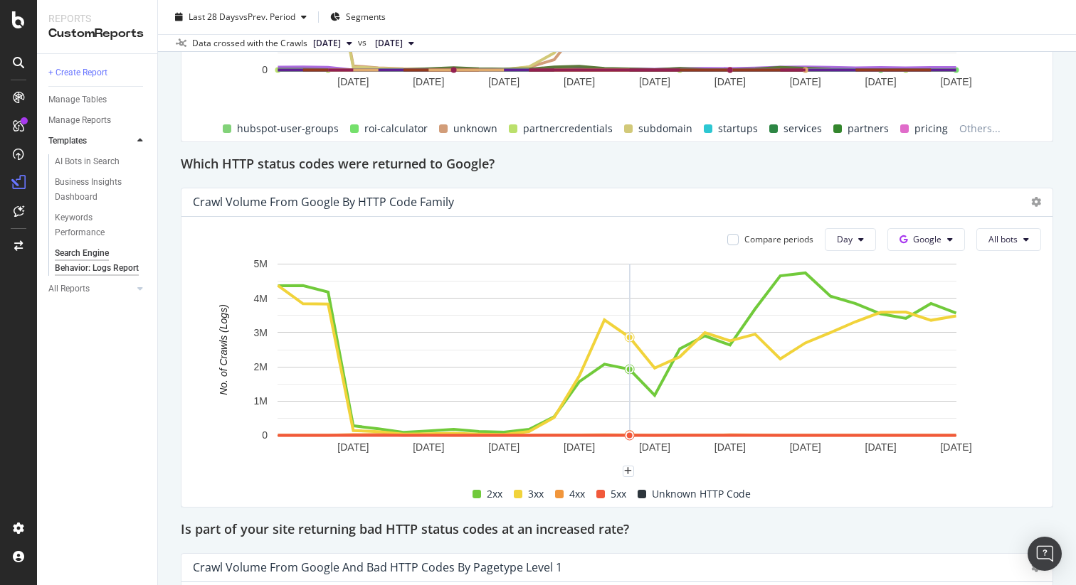
click at [616, 489] on span "5xx" at bounding box center [618, 494] width 16 height 17
click at [583, 496] on span "4xx" at bounding box center [577, 494] width 16 height 17
